Goal: Navigation & Orientation: Find specific page/section

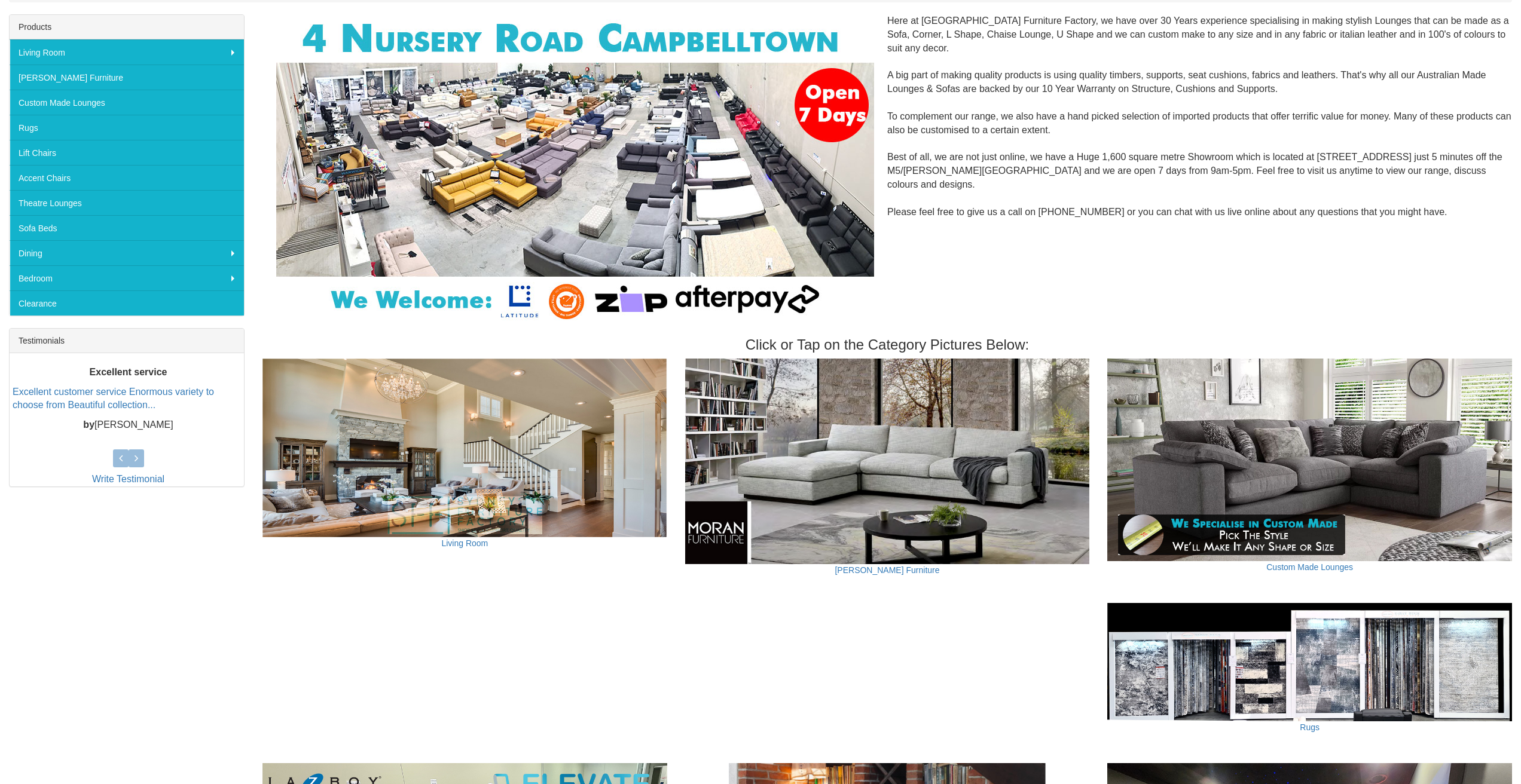
scroll to position [200, 0]
click at [889, 569] on link "[PERSON_NAME] Furniture" at bounding box center [887, 569] width 105 height 9
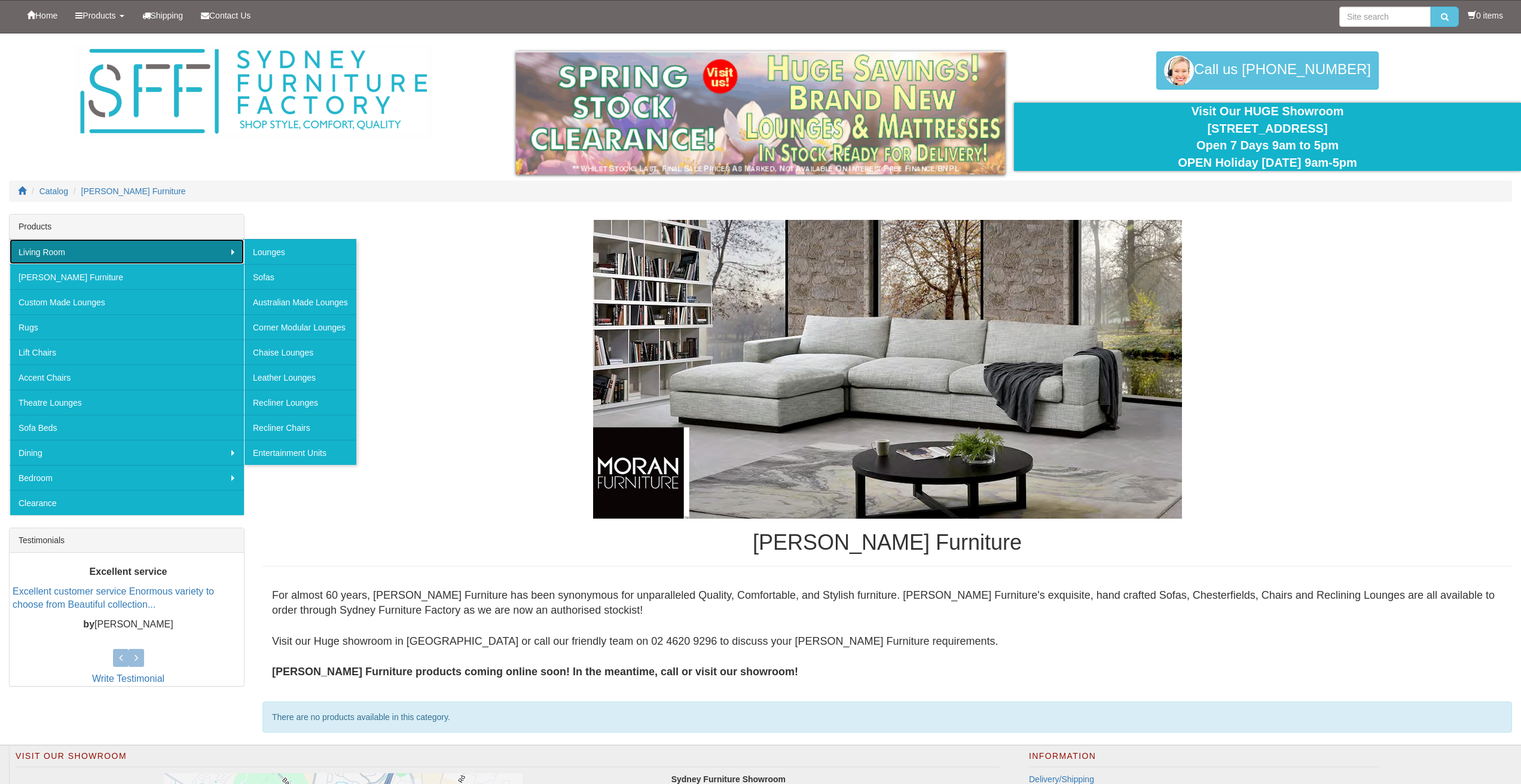
click at [233, 250] on link "Living Room" at bounding box center [127, 252] width 234 height 25
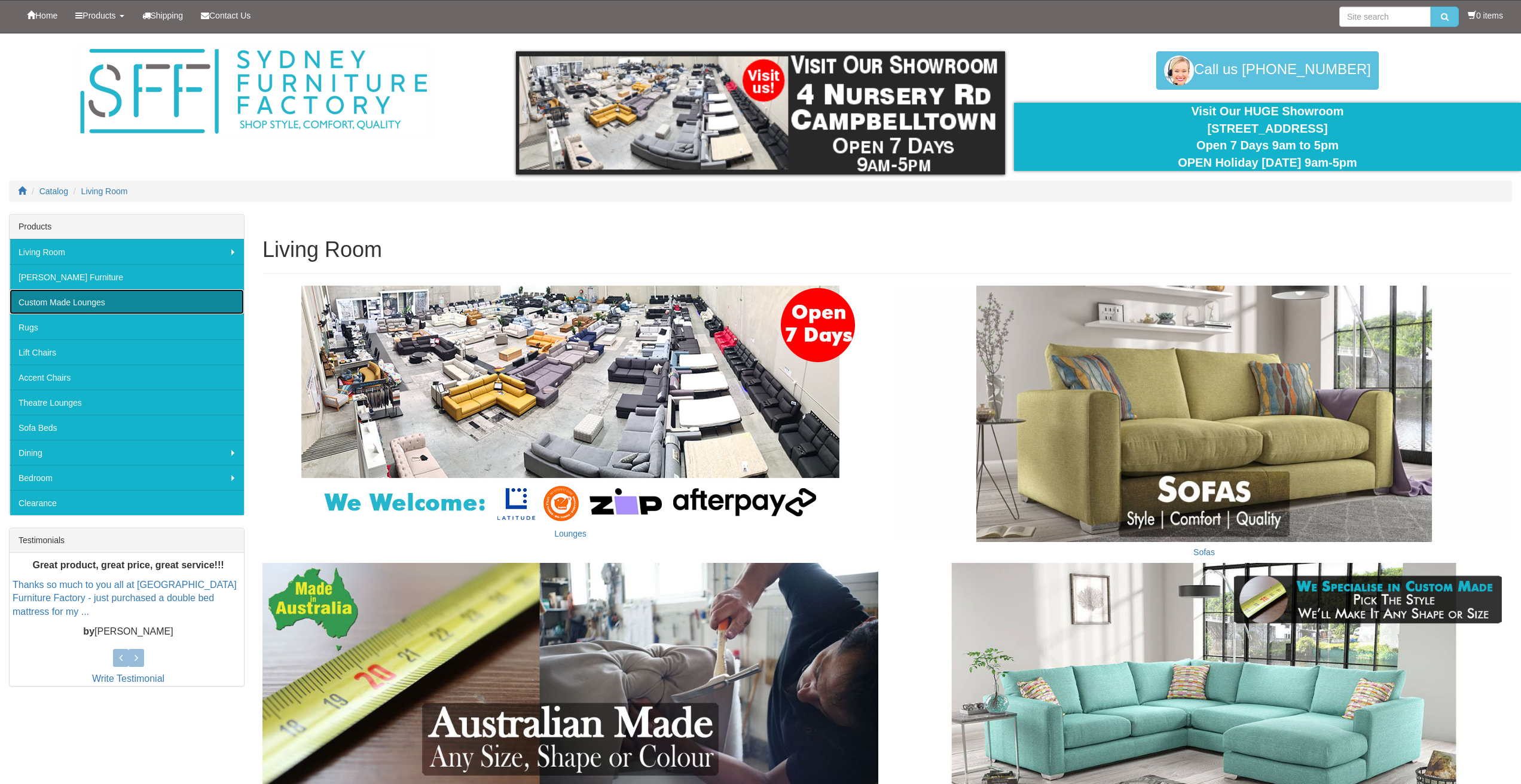
click at [165, 298] on link "Custom Made Lounges" at bounding box center [127, 302] width 234 height 25
